Goal: Check status: Check status

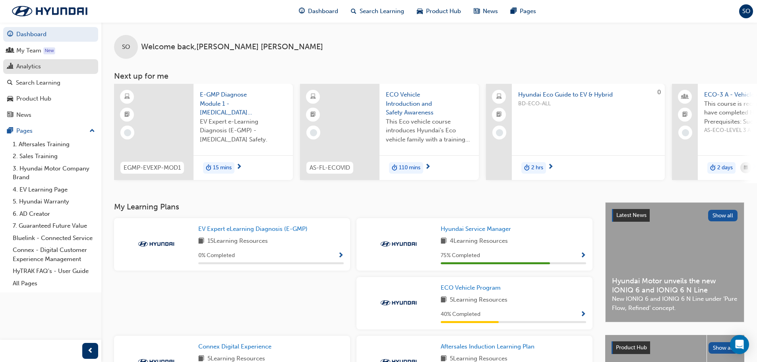
click at [32, 68] on div "Analytics" at bounding box center [28, 66] width 25 height 9
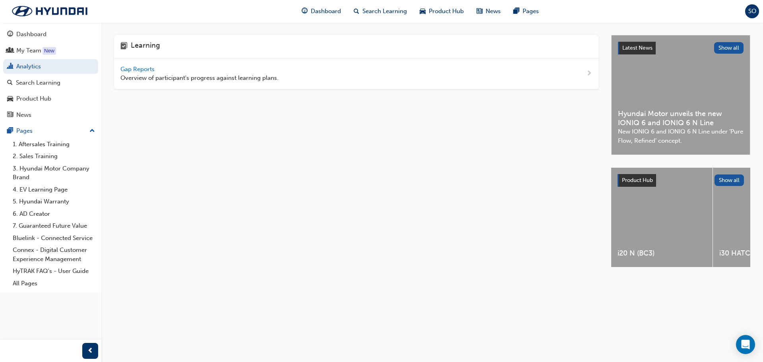
click at [134, 68] on span "Gap Reports" at bounding box center [138, 69] width 36 height 7
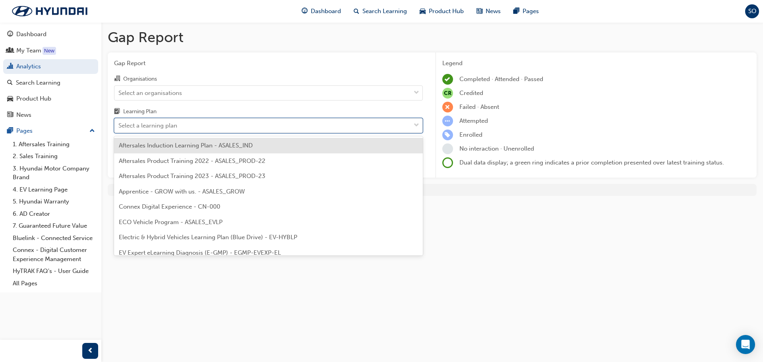
click at [204, 124] on div "Select a learning plan" at bounding box center [262, 126] width 296 height 14
click at [119, 124] on input "Learning Plan option Aftersales Induction Learning Plan - ASALES_IND focused, 1…" at bounding box center [118, 125] width 1 height 7
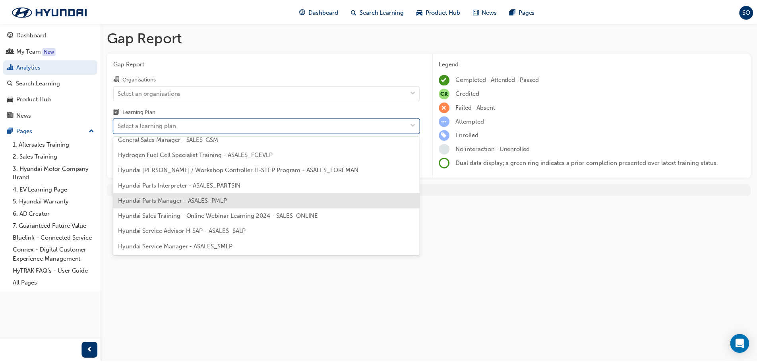
scroll to position [199, 0]
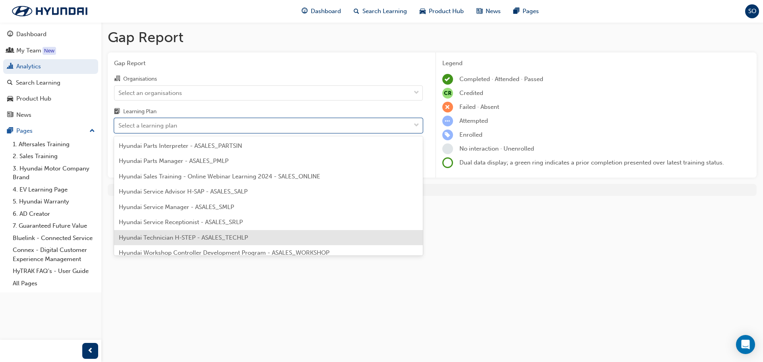
click at [181, 238] on span "Hyundai Technician H-STEP - ASALES_TECHLP" at bounding box center [183, 237] width 129 height 7
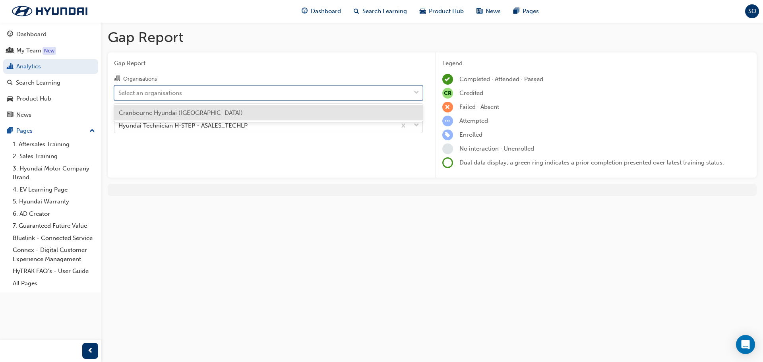
click at [174, 96] on div "Select an organisations" at bounding box center [150, 92] width 64 height 9
click at [119, 96] on input "Organisations option Cranbourne Hyundai ([GEOGRAPHIC_DATA]) focused, 1 of 1. 1 …" at bounding box center [118, 92] width 1 height 7
click at [172, 105] on div "Cranbourne Hyundai ([GEOGRAPHIC_DATA])" at bounding box center [268, 113] width 309 height 16
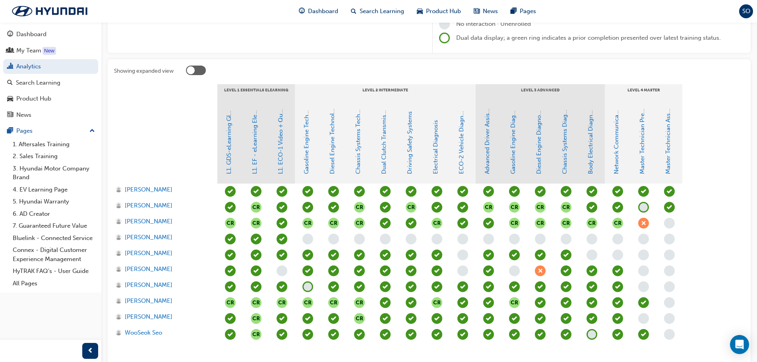
scroll to position [172, 0]
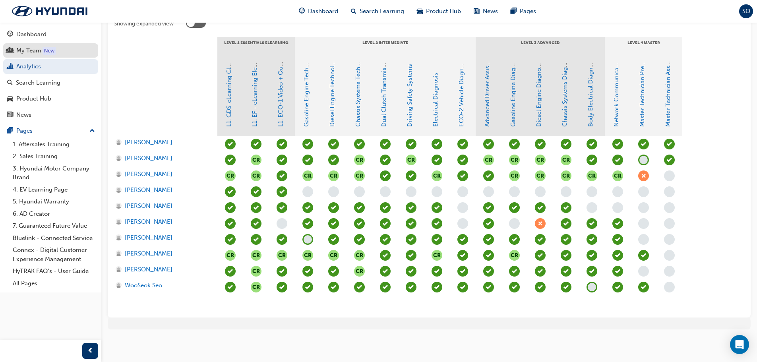
click at [28, 47] on div "My Team" at bounding box center [28, 50] width 25 height 9
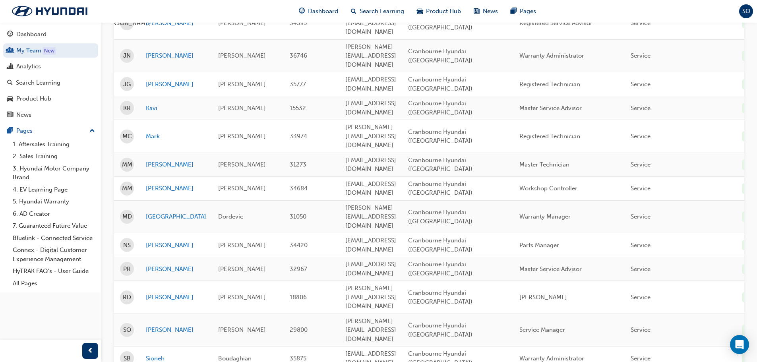
scroll to position [278, 0]
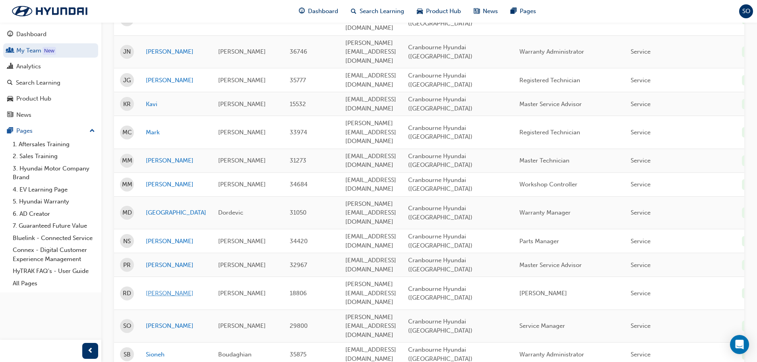
click at [160, 289] on link "[PERSON_NAME]" at bounding box center [176, 293] width 60 height 9
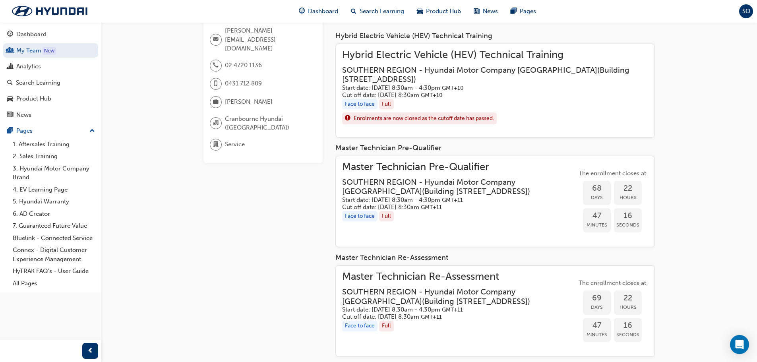
scroll to position [80, 0]
